Goal: Find specific page/section: Find specific page/section

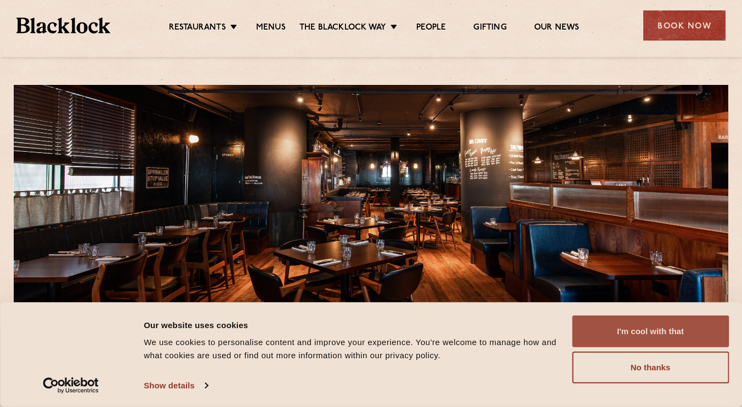
click at [614, 333] on button "I'm cool with that" at bounding box center [650, 332] width 157 height 32
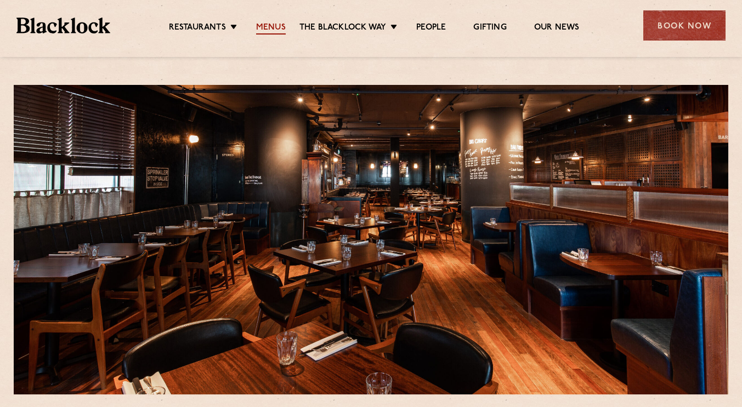
click at [265, 25] on link "Menus" at bounding box center [271, 28] width 30 height 12
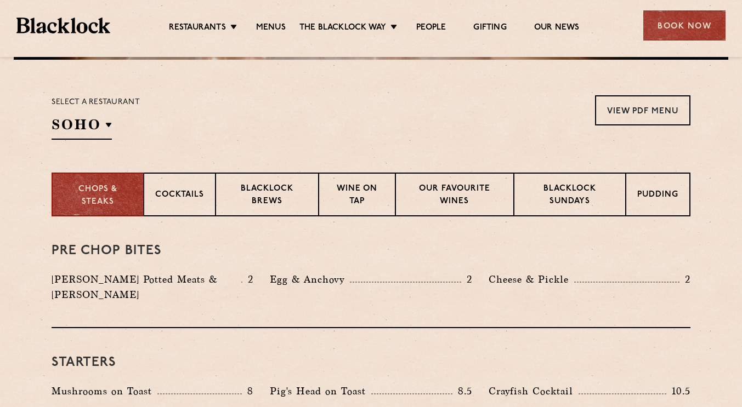
scroll to position [337, 0]
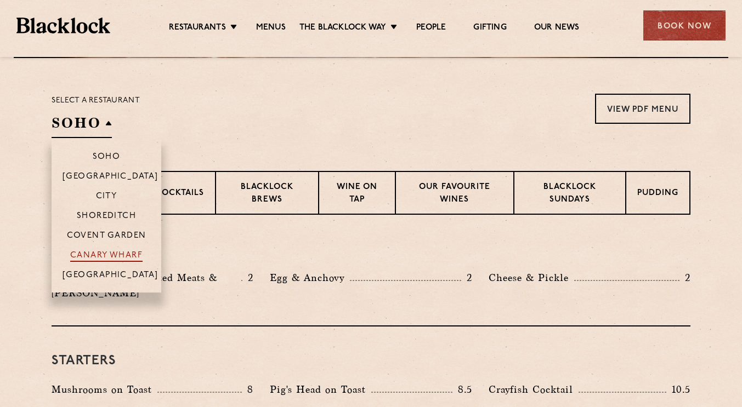
click at [116, 254] on p "Canary Wharf" at bounding box center [106, 256] width 72 height 11
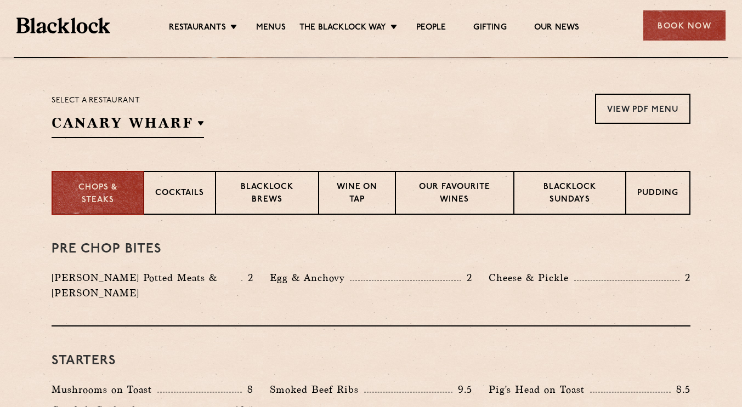
click at [415, 115] on div "Select a restaurant [GEOGRAPHIC_DATA] Soho [GEOGRAPHIC_DATA] [GEOGRAPHIC_DATA] …" at bounding box center [371, 116] width 639 height 44
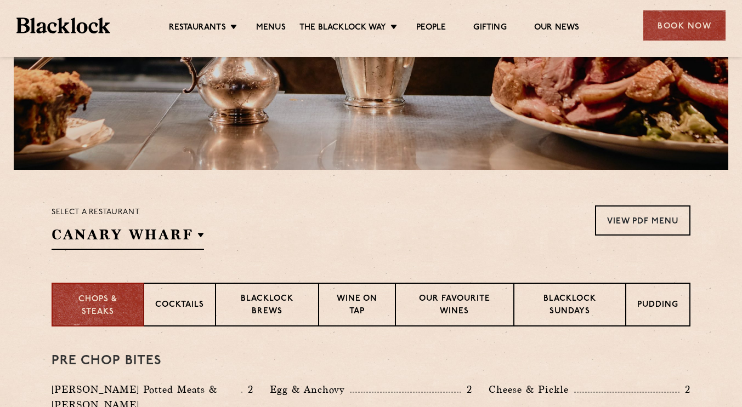
scroll to position [224, 0]
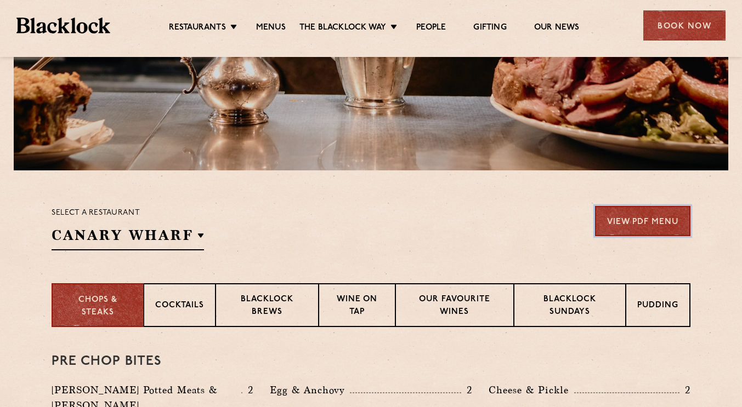
click at [626, 228] on link "View PDF Menu" at bounding box center [642, 221] width 95 height 30
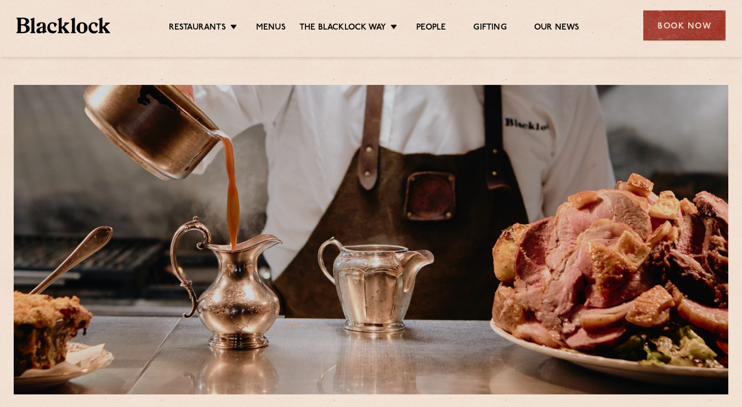
scroll to position [0, 0]
